Goal: Find specific page/section: Find specific page/section

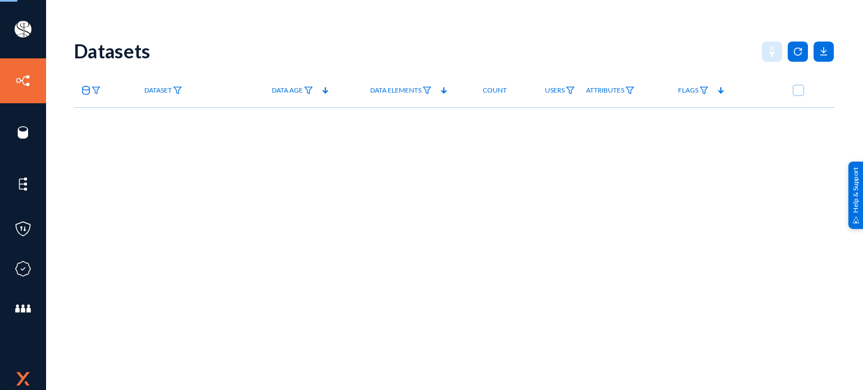
checkbox input "true"
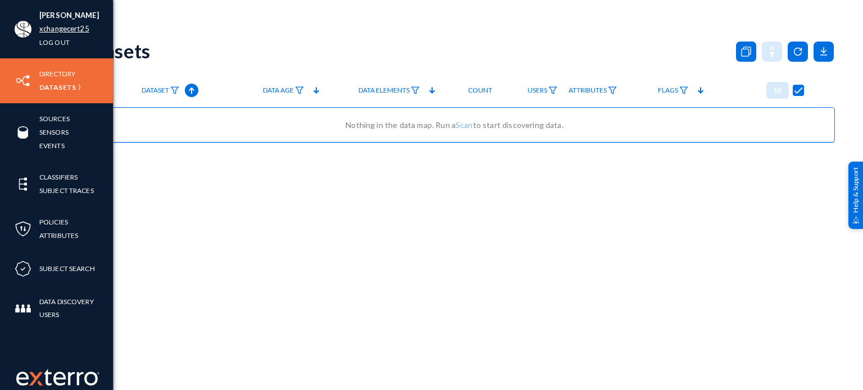
click at [56, 26] on link "xchangecert25" at bounding box center [64, 28] width 50 height 13
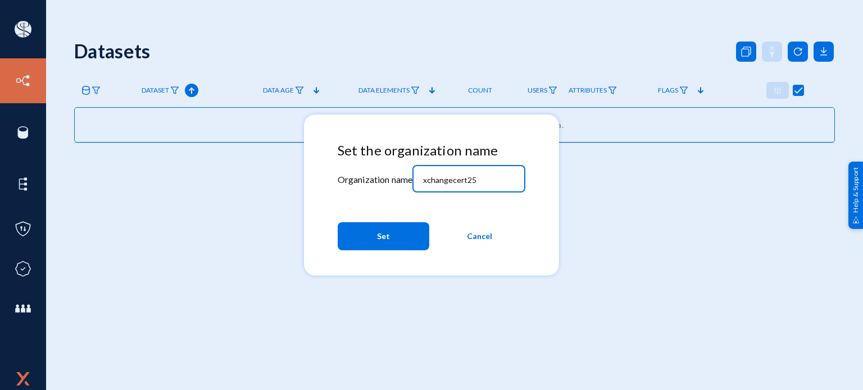
click at [493, 179] on input "xchangecert25" at bounding box center [471, 180] width 97 height 10
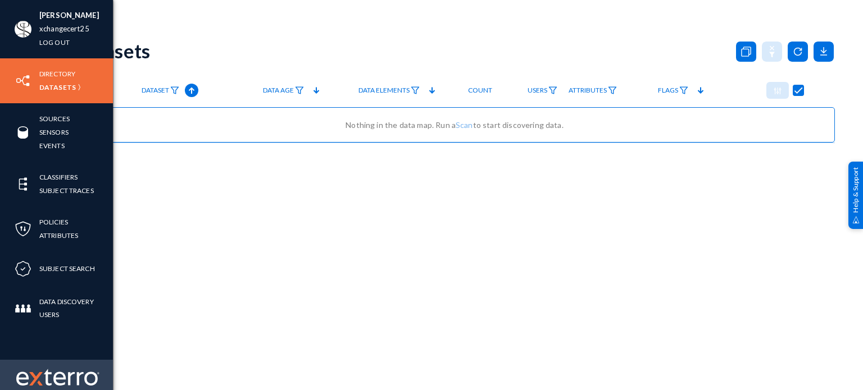
click at [36, 377] on img at bounding box center [35, 378] width 13 height 13
click at [57, 377] on img at bounding box center [57, 377] width 83 height 17
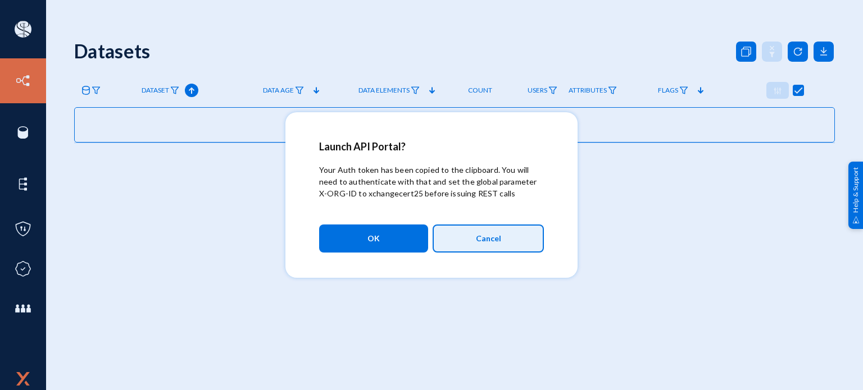
click at [483, 249] on button "Cancel" at bounding box center [488, 239] width 111 height 28
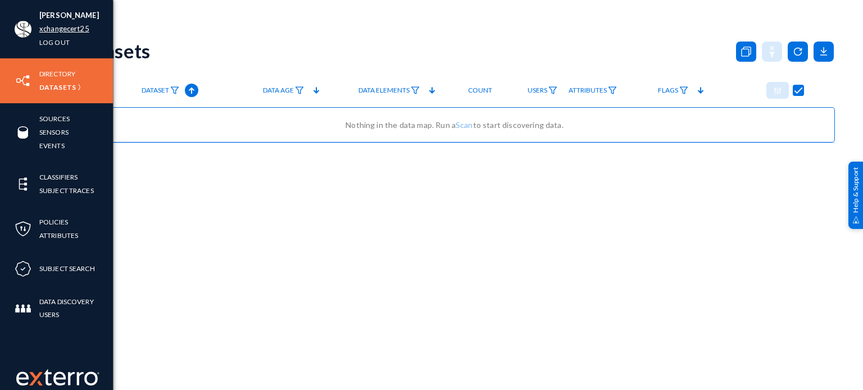
click at [75, 27] on link "xchangecert25" at bounding box center [64, 28] width 50 height 13
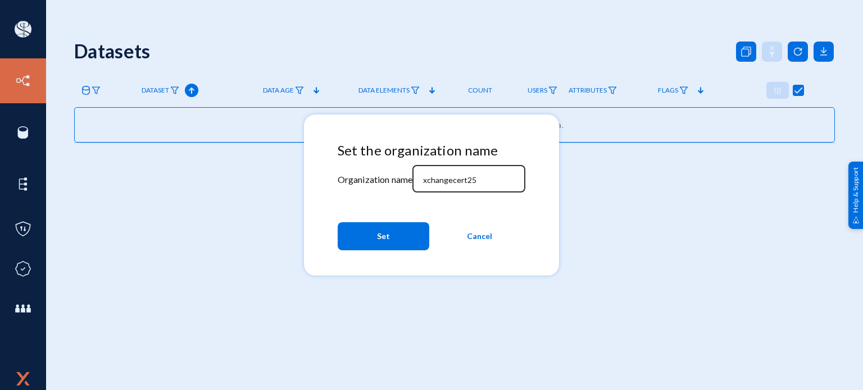
click at [492, 172] on div "xchangecert25" at bounding box center [468, 177] width 101 height 29
paste input "qaprodadm"
type input "qaprodadm"
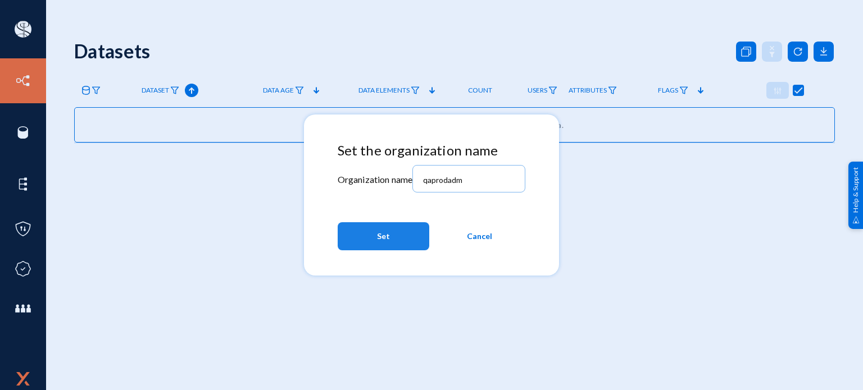
click at [398, 237] on button "Set" at bounding box center [384, 236] width 92 height 28
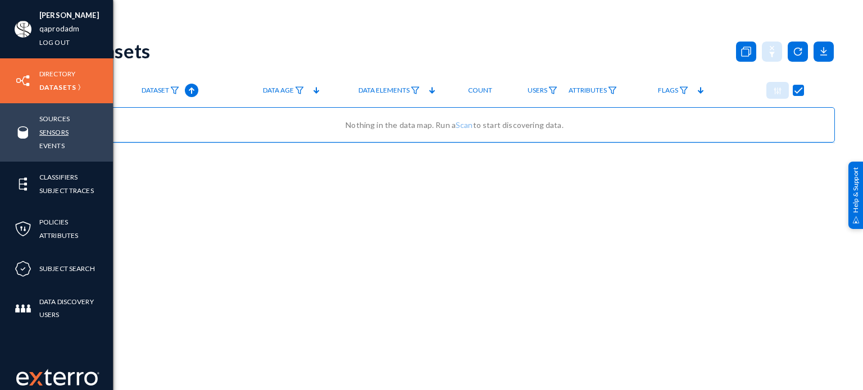
click at [53, 129] on link "Sensors" at bounding box center [53, 132] width 29 height 13
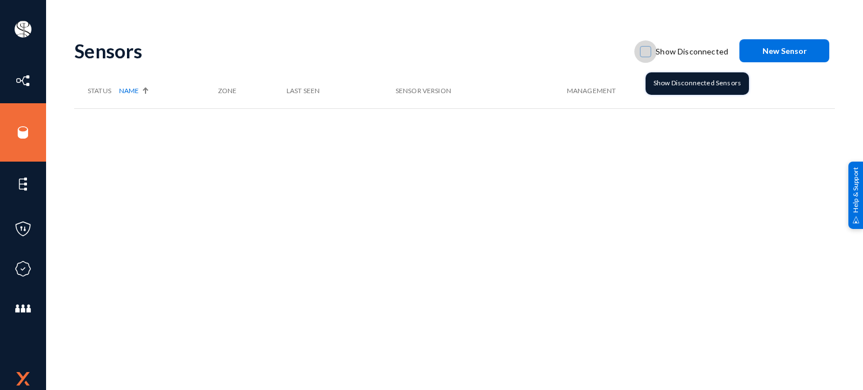
click at [647, 51] on span at bounding box center [645, 51] width 11 height 11
click at [646, 57] on input "Show Disconnected" at bounding box center [645, 57] width 1 height 1
checkbox input "true"
click at [648, 51] on span at bounding box center [645, 51] width 11 height 11
click at [646, 57] on input "Show Disconnected" at bounding box center [645, 57] width 1 height 1
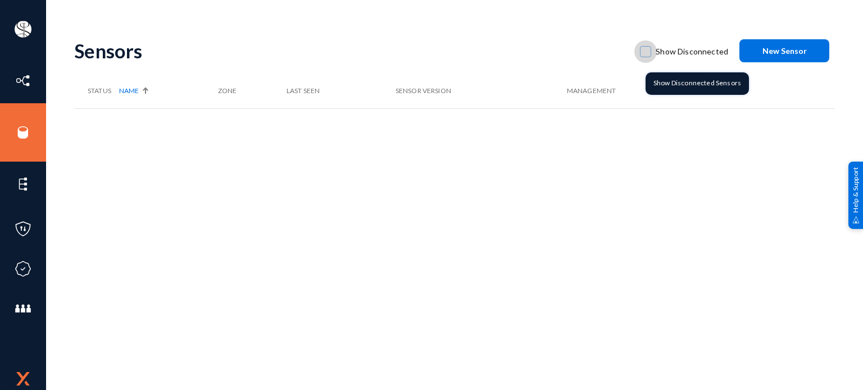
checkbox input "true"
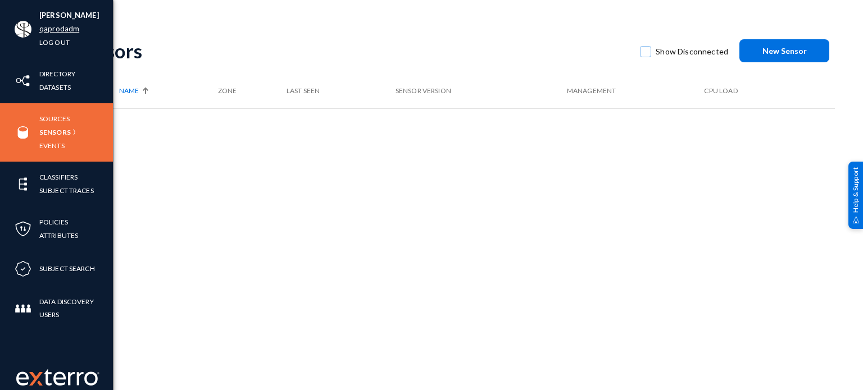
click at [65, 29] on link "qaprodadm" at bounding box center [59, 28] width 40 height 13
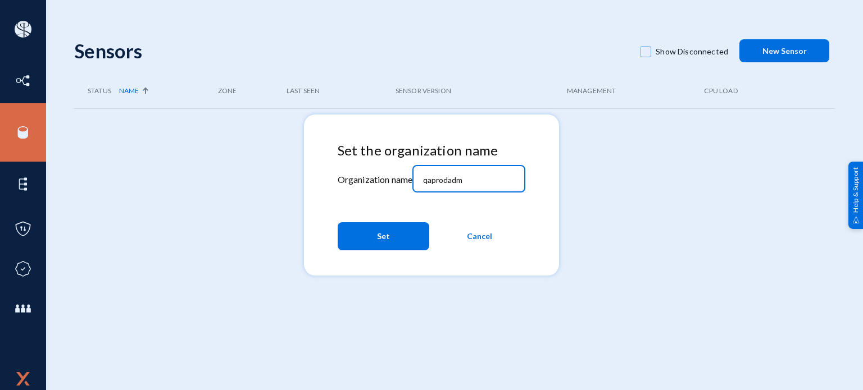
click at [478, 180] on input "qaprodadm" at bounding box center [471, 180] width 97 height 10
paste input "xchangecert2025"
type input "xchangecert2025"
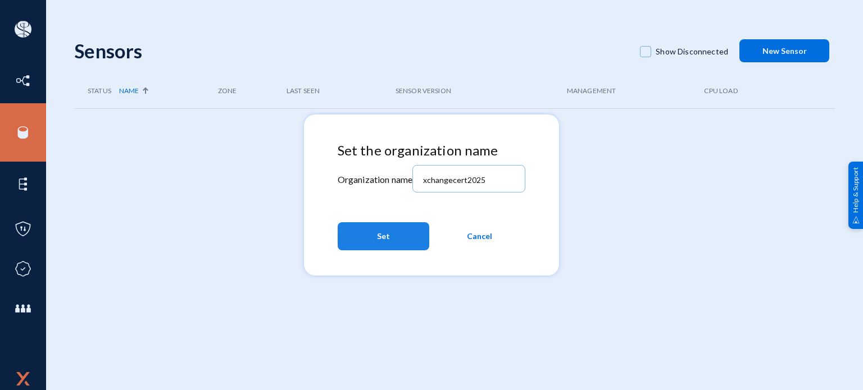
click at [404, 238] on button "Set" at bounding box center [384, 236] width 92 height 28
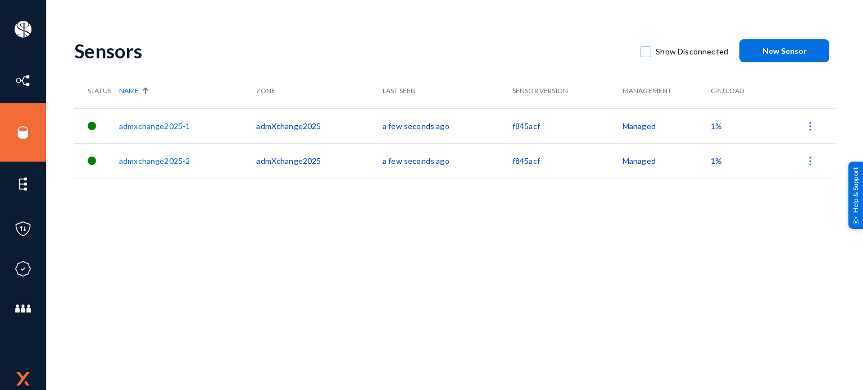
click at [514, 258] on div "Sensors Show Disconnected New Sensor Status Name Zone Last Seen Sensor Version …" at bounding box center [454, 196] width 761 height 337
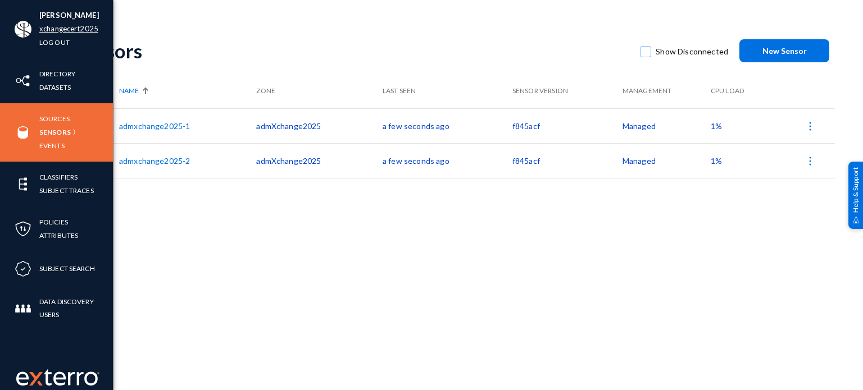
click at [51, 25] on link "xchangecert2025" at bounding box center [68, 28] width 59 height 13
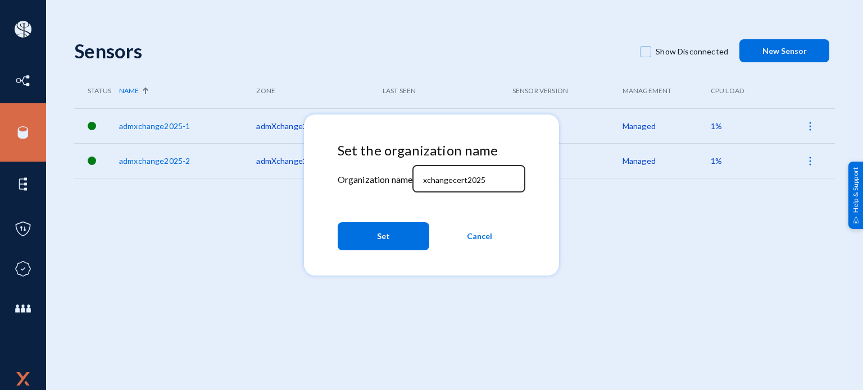
click at [508, 185] on div "xchangecert2025" at bounding box center [468, 177] width 101 height 29
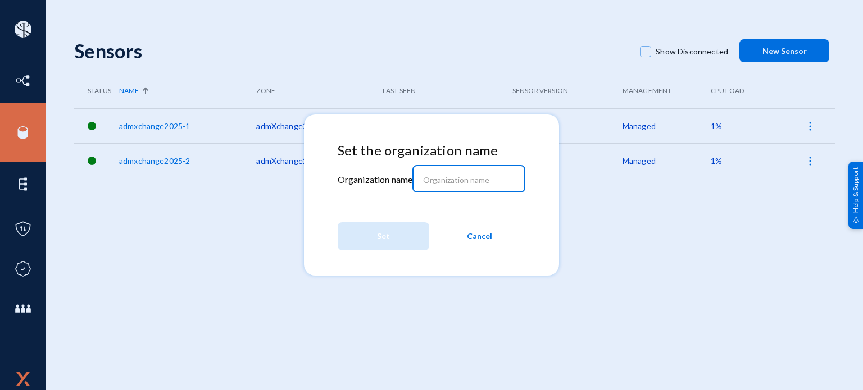
paste input "xchangecert2025"
click at [474, 182] on input "xchangecert2025" at bounding box center [471, 180] width 97 height 10
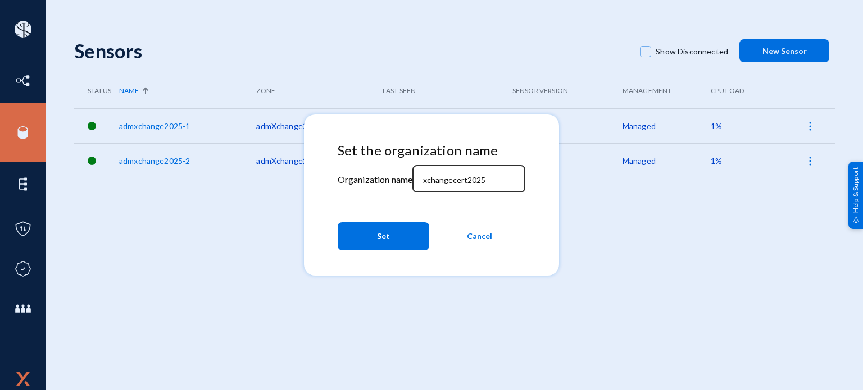
click at [495, 186] on div "xchangecert2025" at bounding box center [468, 177] width 101 height 29
paste input
type input "xchangecert25"
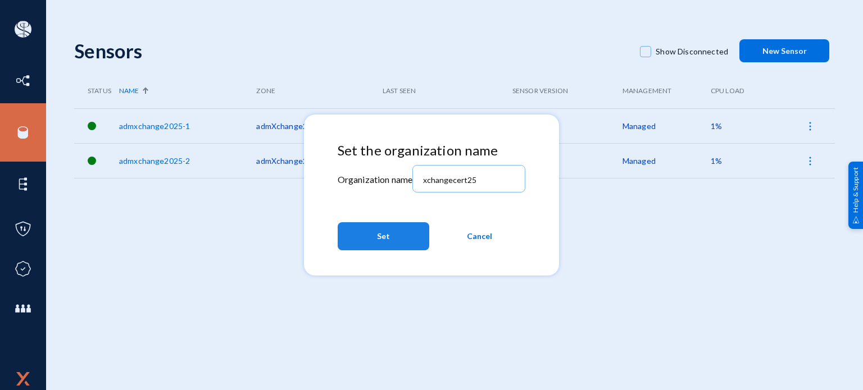
click at [403, 232] on button "Set" at bounding box center [384, 236] width 92 height 28
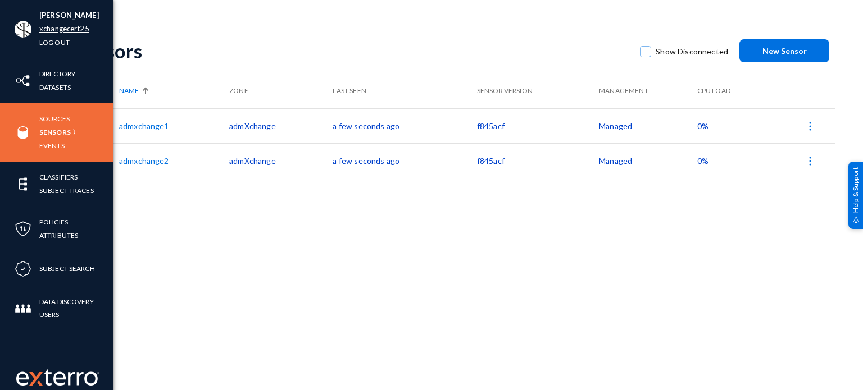
click at [65, 29] on link "xchangecert25" at bounding box center [64, 28] width 50 height 13
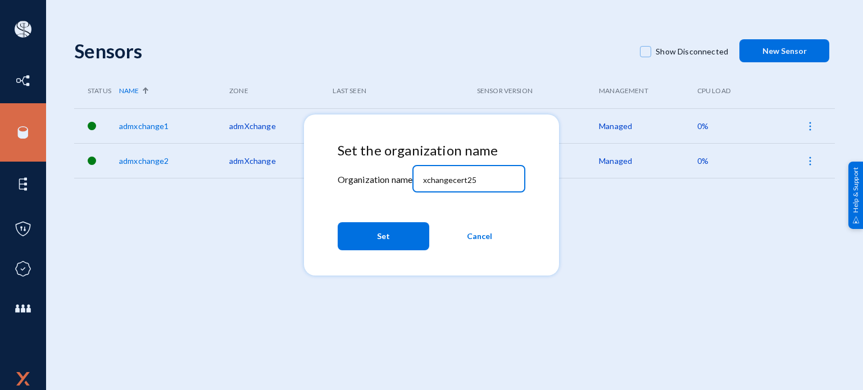
click at [505, 176] on input "xchangecert25" at bounding box center [471, 180] width 97 height 10
paste input "qaprodadm"
type input "qaprodadm"
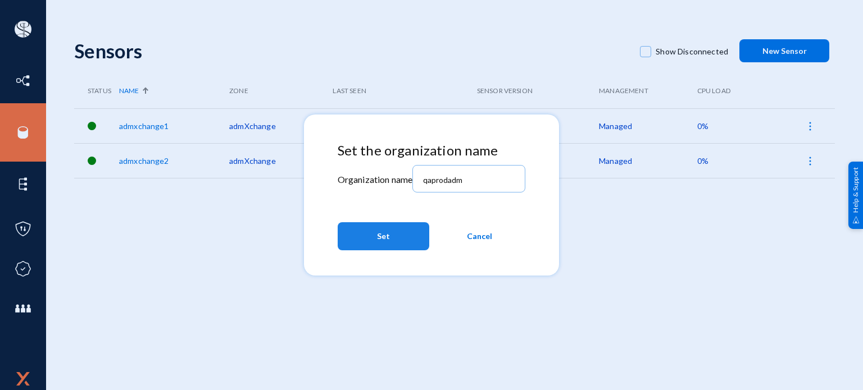
click at [406, 238] on button "Set" at bounding box center [384, 236] width 92 height 28
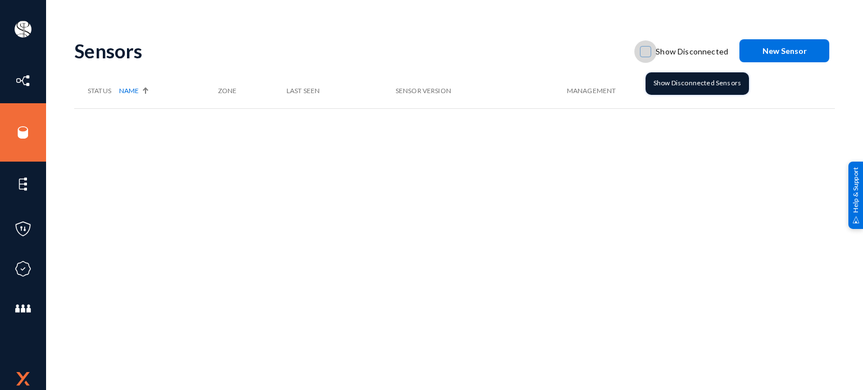
click at [651, 54] on span at bounding box center [645, 51] width 11 height 11
click at [646, 57] on input "Show Disconnected" at bounding box center [645, 57] width 1 height 1
checkbox input "true"
